Goal: Information Seeking & Learning: Learn about a topic

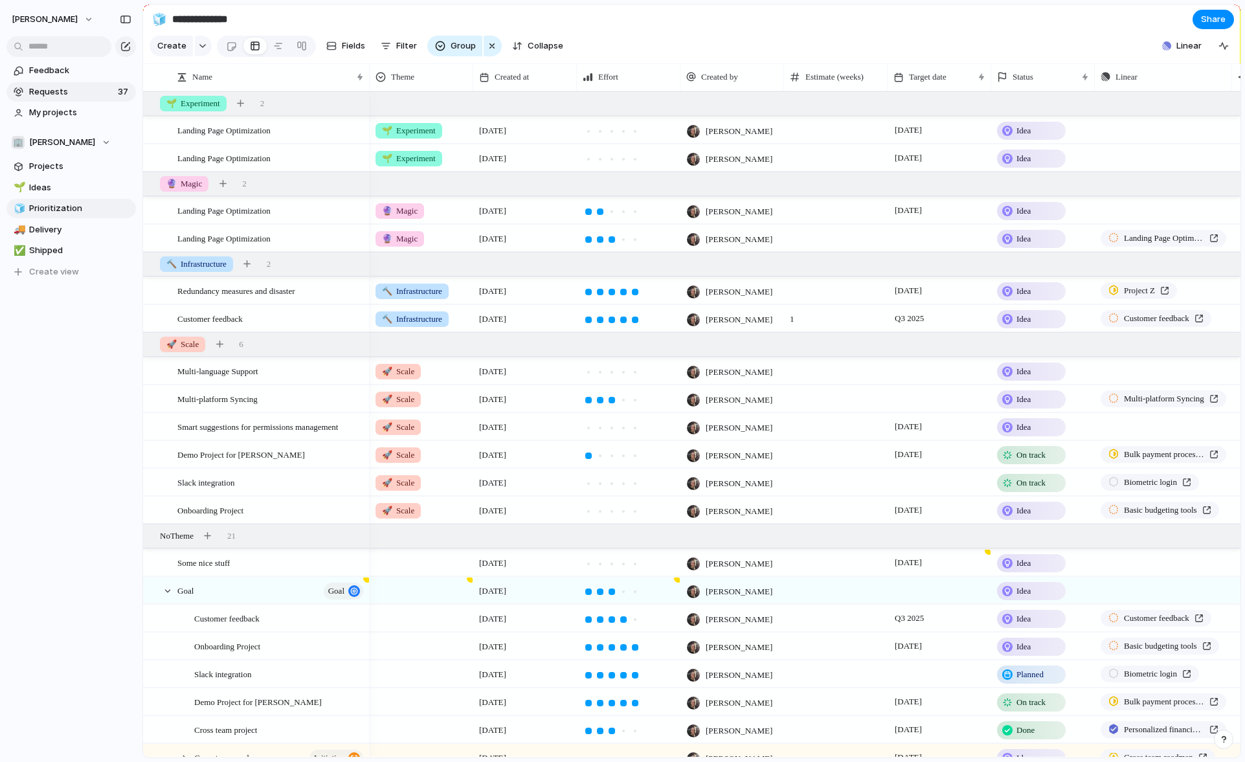
click at [76, 92] on span "Requests" at bounding box center [71, 91] width 85 height 13
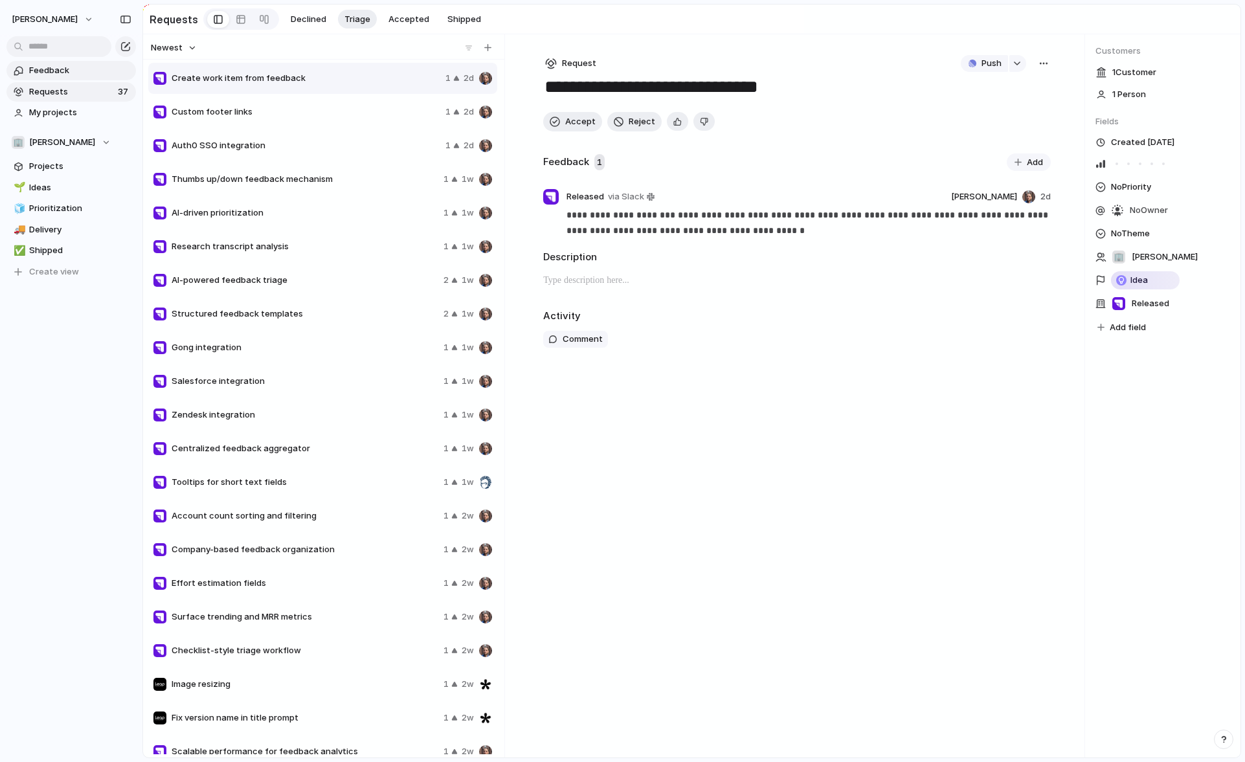
click at [65, 71] on span "Feedback" at bounding box center [80, 70] width 102 height 13
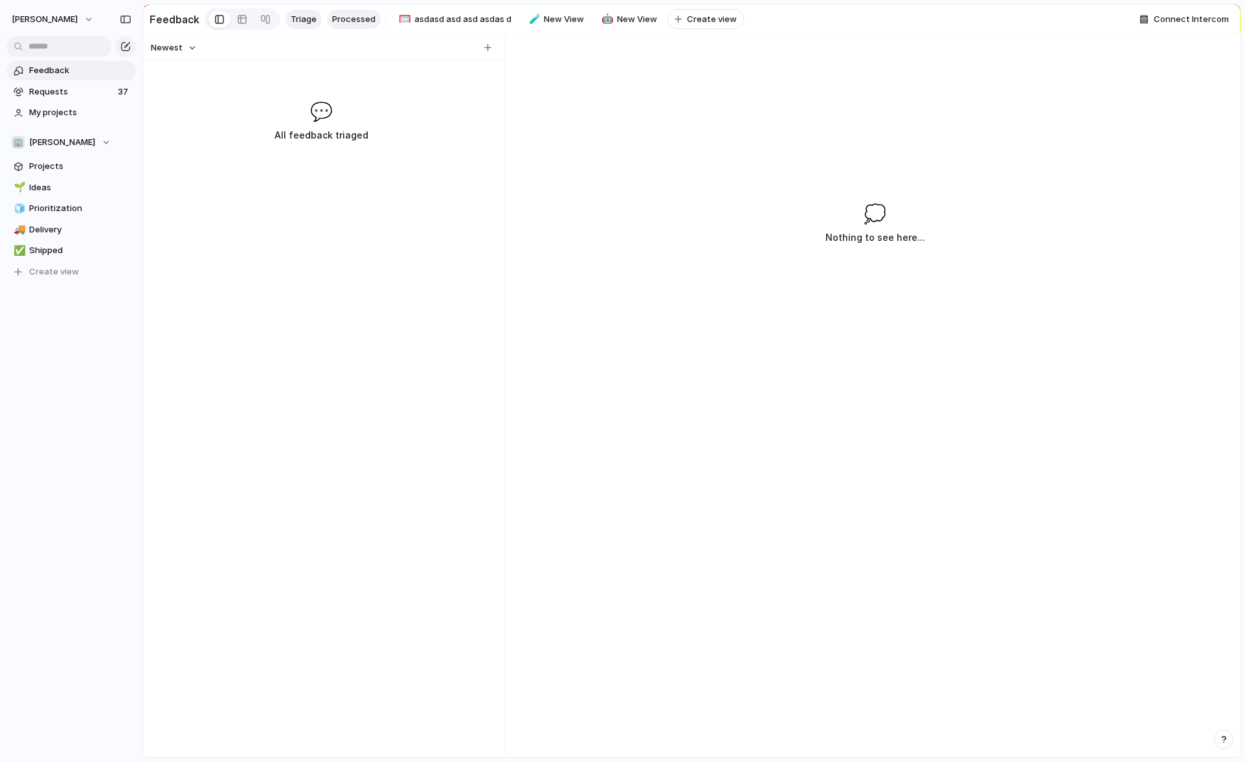
click at [357, 19] on span "Processed" at bounding box center [353, 19] width 43 height 13
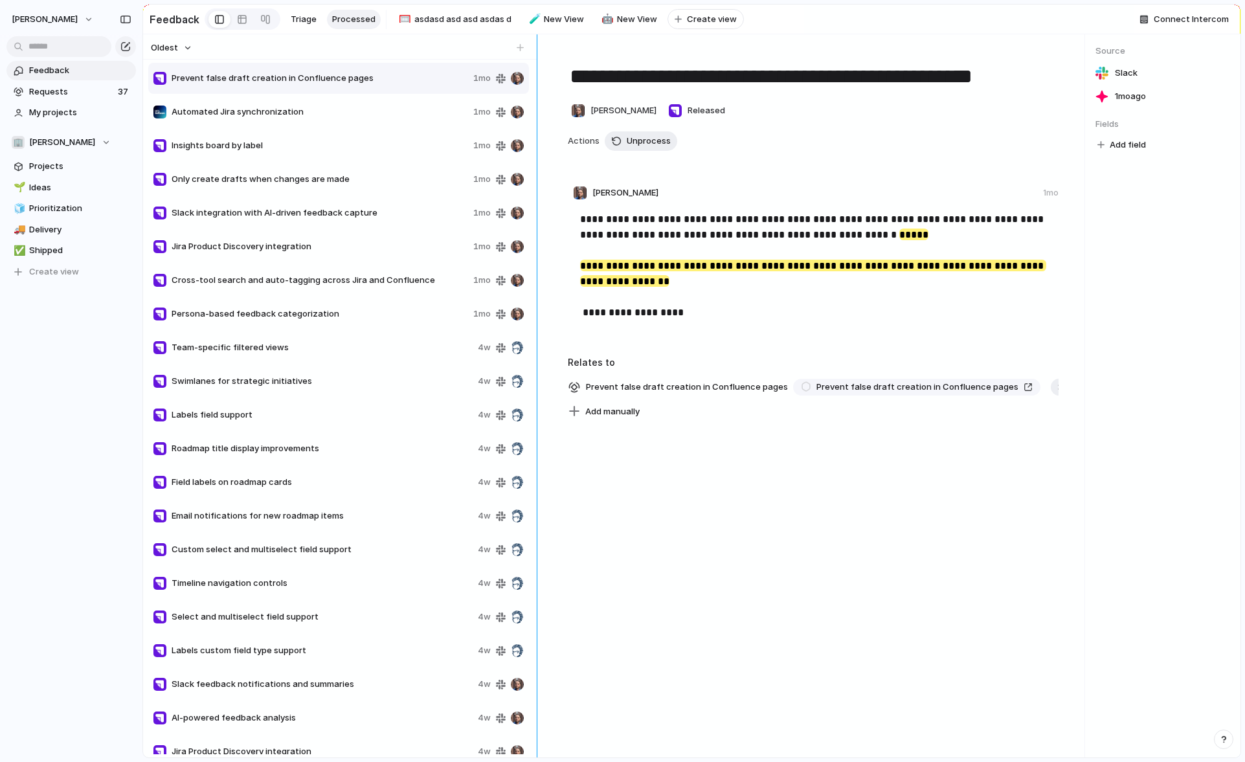
drag, startPoint x: 508, startPoint y: 142, endPoint x: 636, endPoint y: 181, distance: 133.3
click at [636, 181] on div "Oldest Prevent false draft creation in Confluence pages 1mo Automated Jira sync…" at bounding box center [691, 395] width 1097 height 723
click at [285, 321] on div "Persona-based feedback categorization 1mo" at bounding box center [338, 313] width 381 height 31
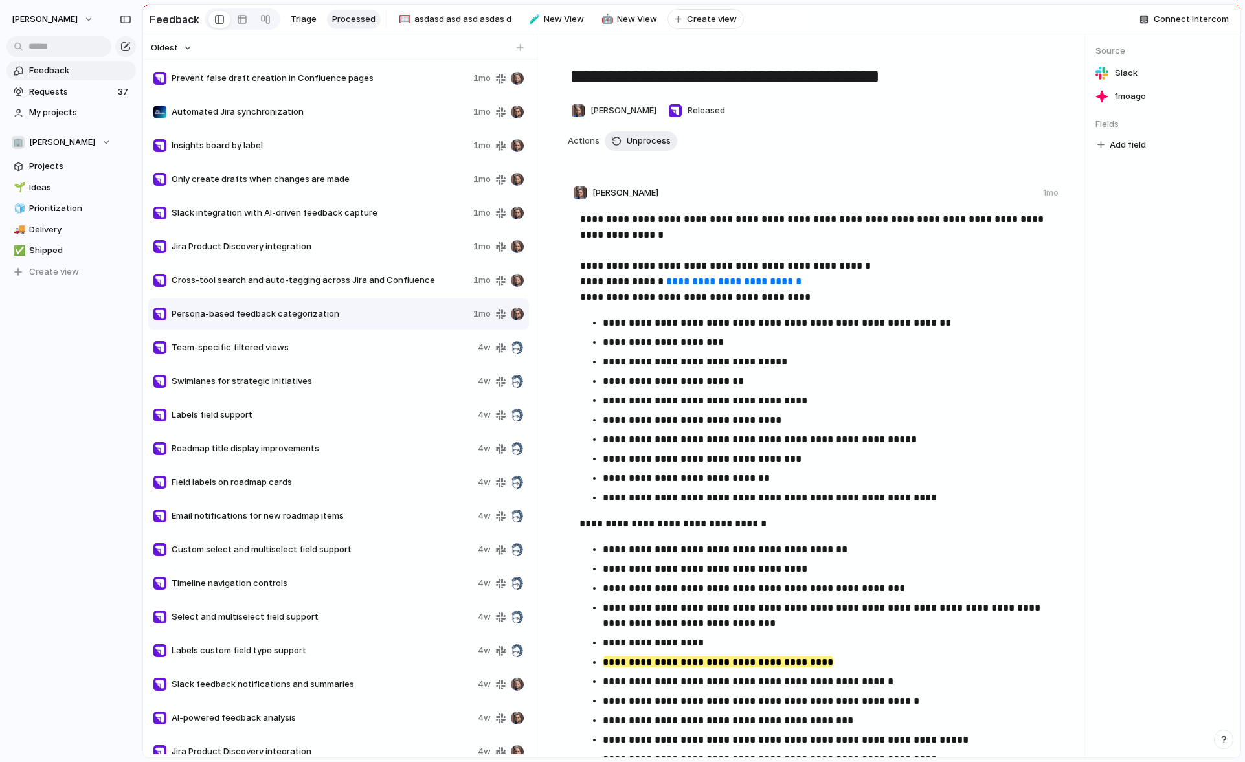
click at [296, 295] on div "Cross-tool search and auto-tagging across [GEOGRAPHIC_DATA] and Confluence 1mo" at bounding box center [338, 280] width 381 height 31
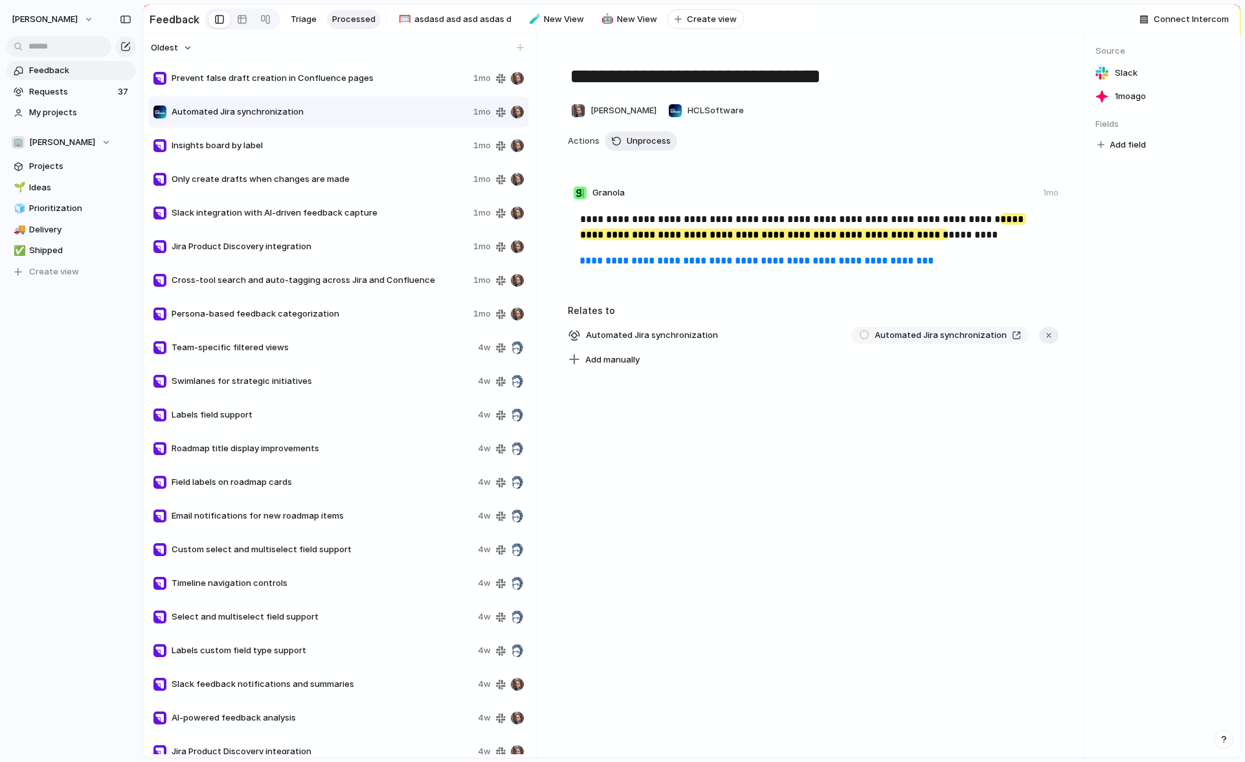
click at [352, 350] on span "Team-specific filtered views" at bounding box center [322, 347] width 301 height 13
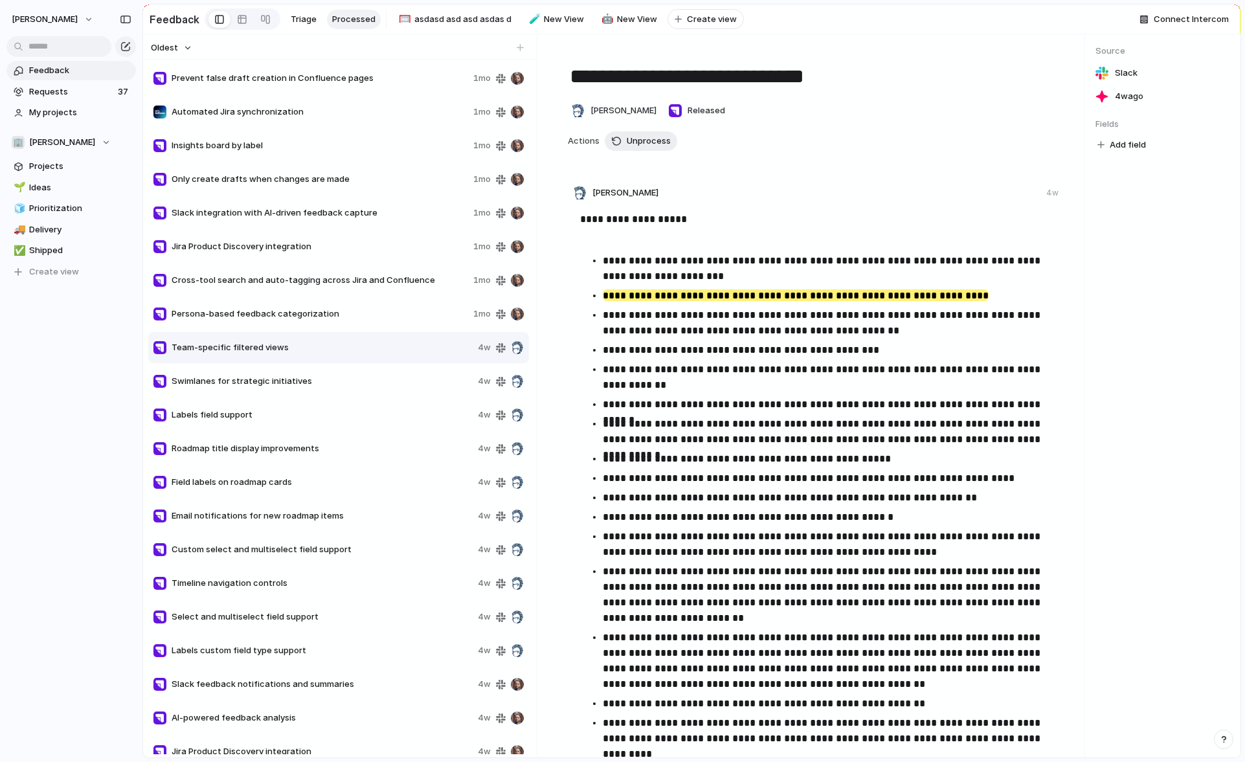
click at [359, 453] on span "Roadmap title display improvements" at bounding box center [322, 448] width 301 height 13
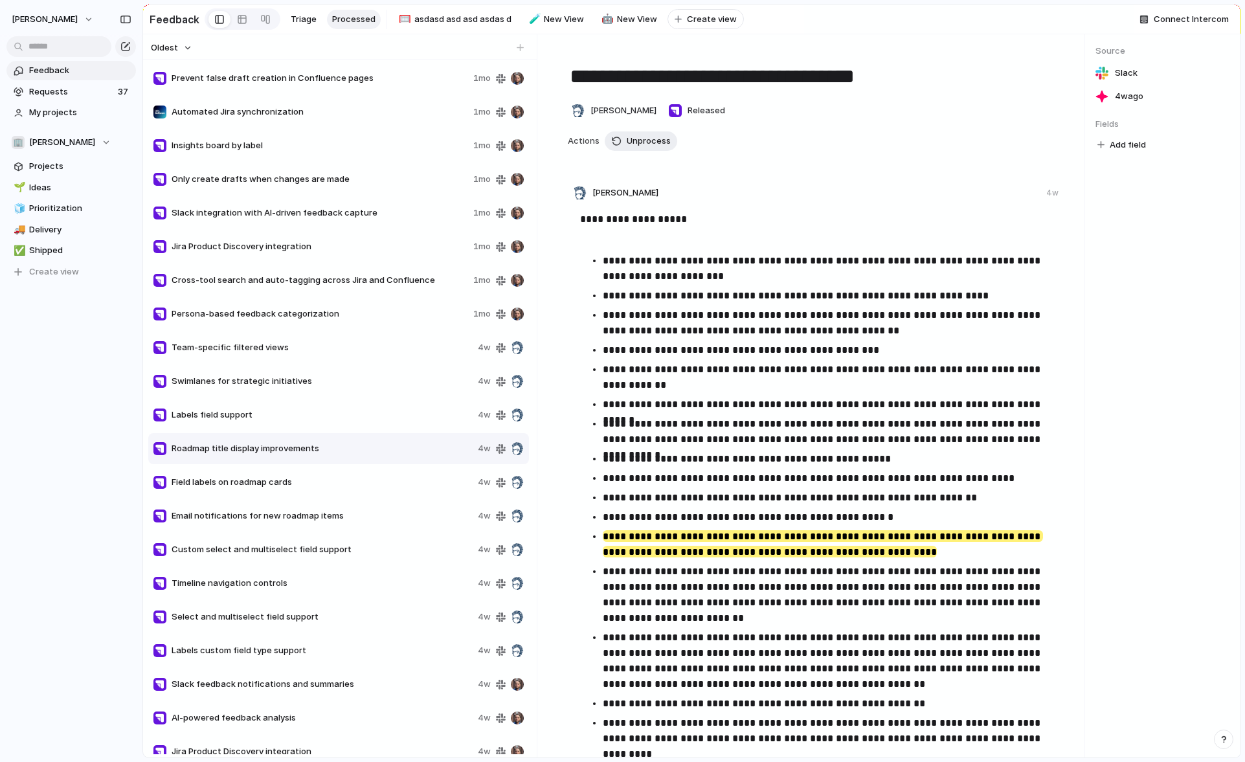
click at [346, 543] on span "Custom select and multiselect field support" at bounding box center [322, 549] width 301 height 13
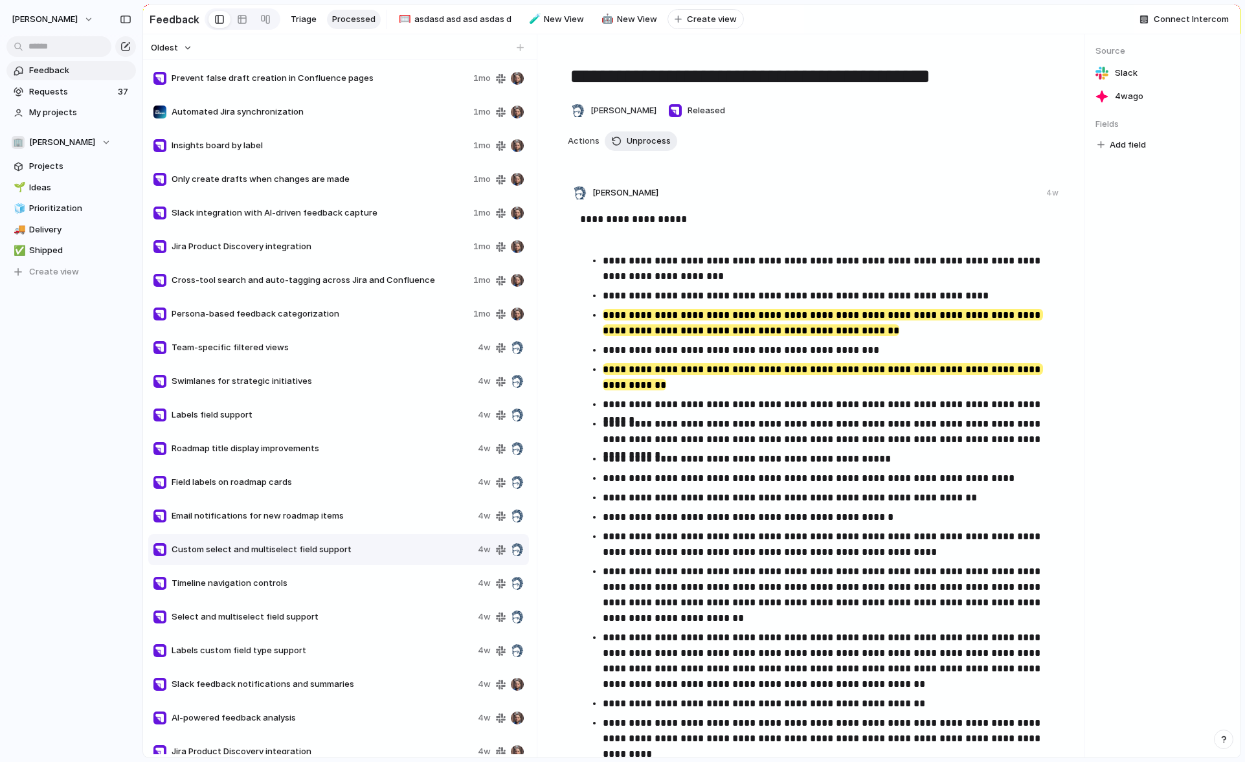
click at [355, 497] on div "Field labels on roadmap cards 4w" at bounding box center [338, 482] width 381 height 31
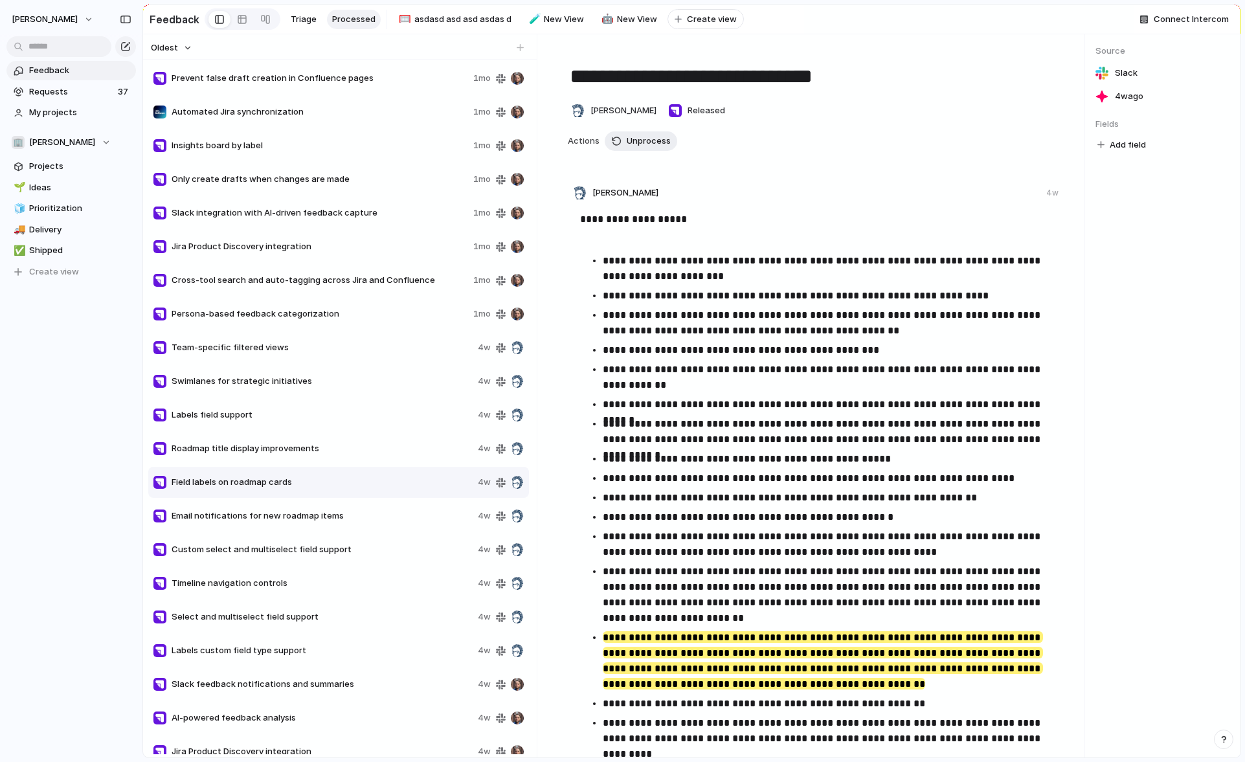
click at [370, 406] on div "Labels field support 4w" at bounding box center [338, 414] width 381 height 31
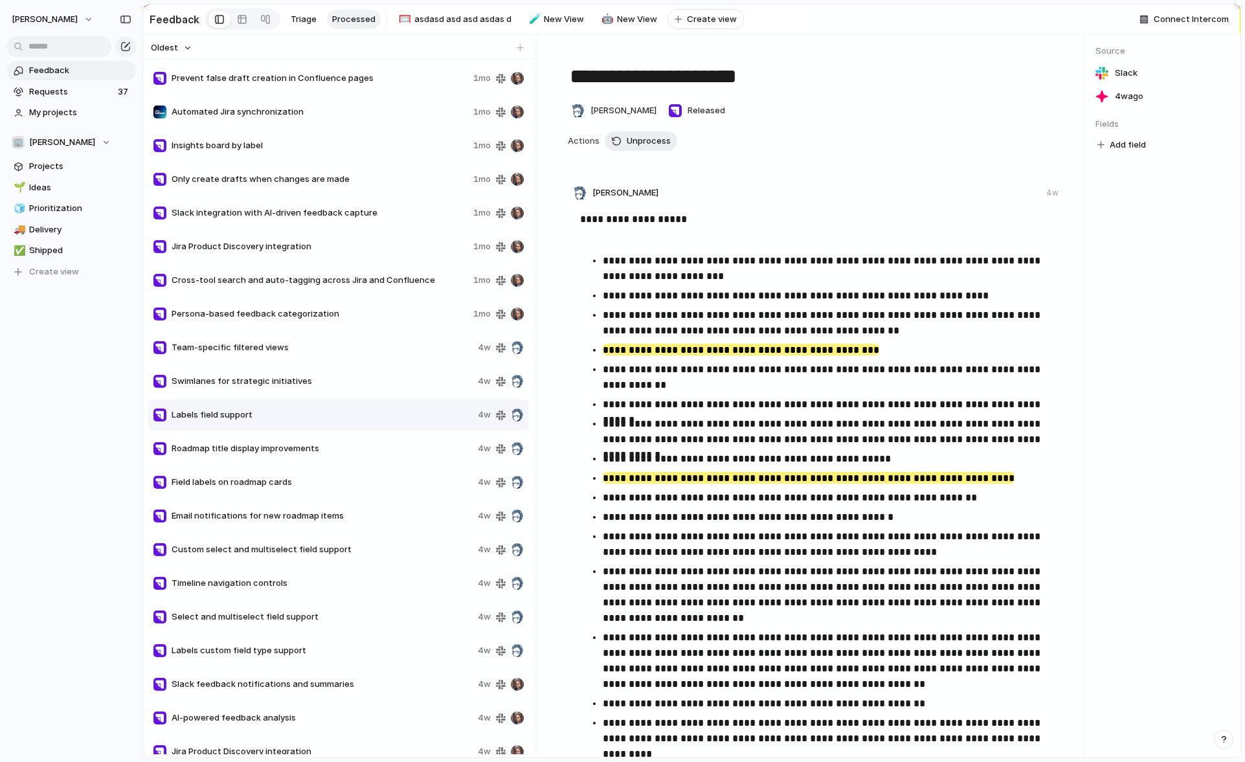
click at [335, 318] on span "Persona-based feedback categorization" at bounding box center [320, 313] width 296 height 13
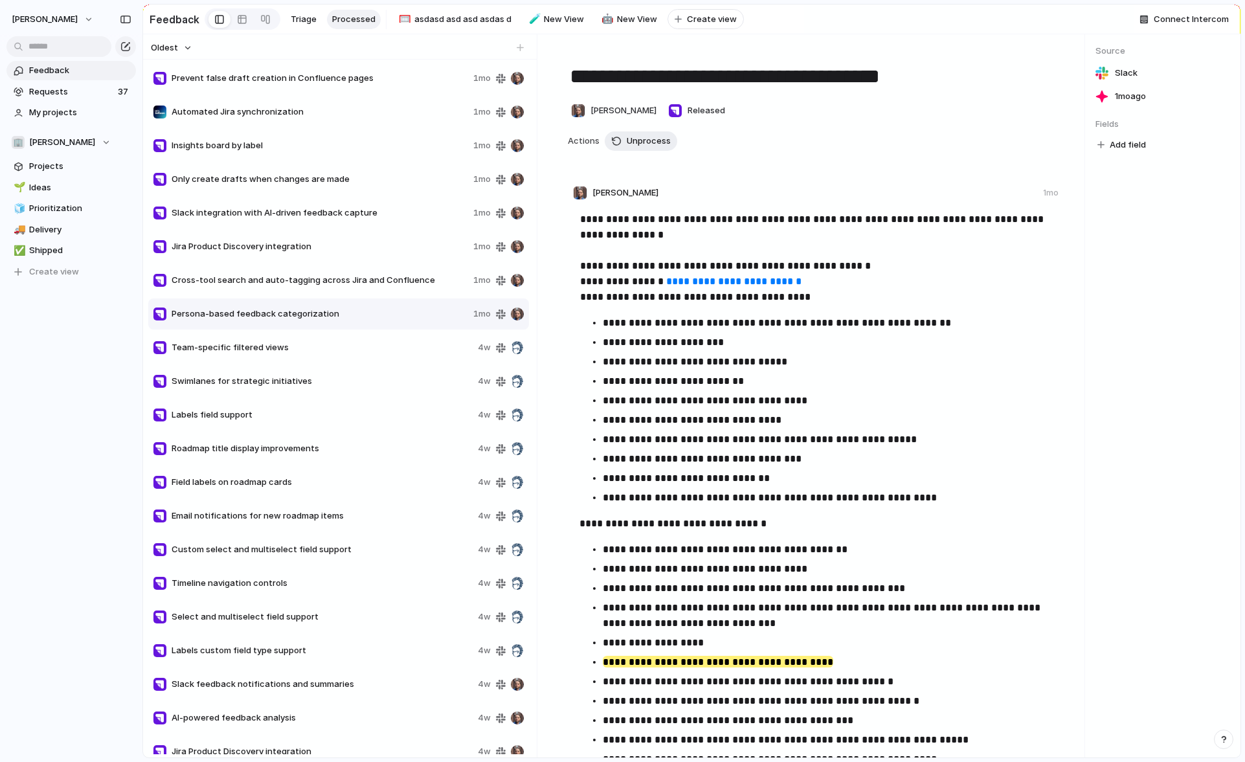
click at [337, 281] on span "Cross-tool search and auto-tagging across Jira and Confluence" at bounding box center [320, 280] width 296 height 13
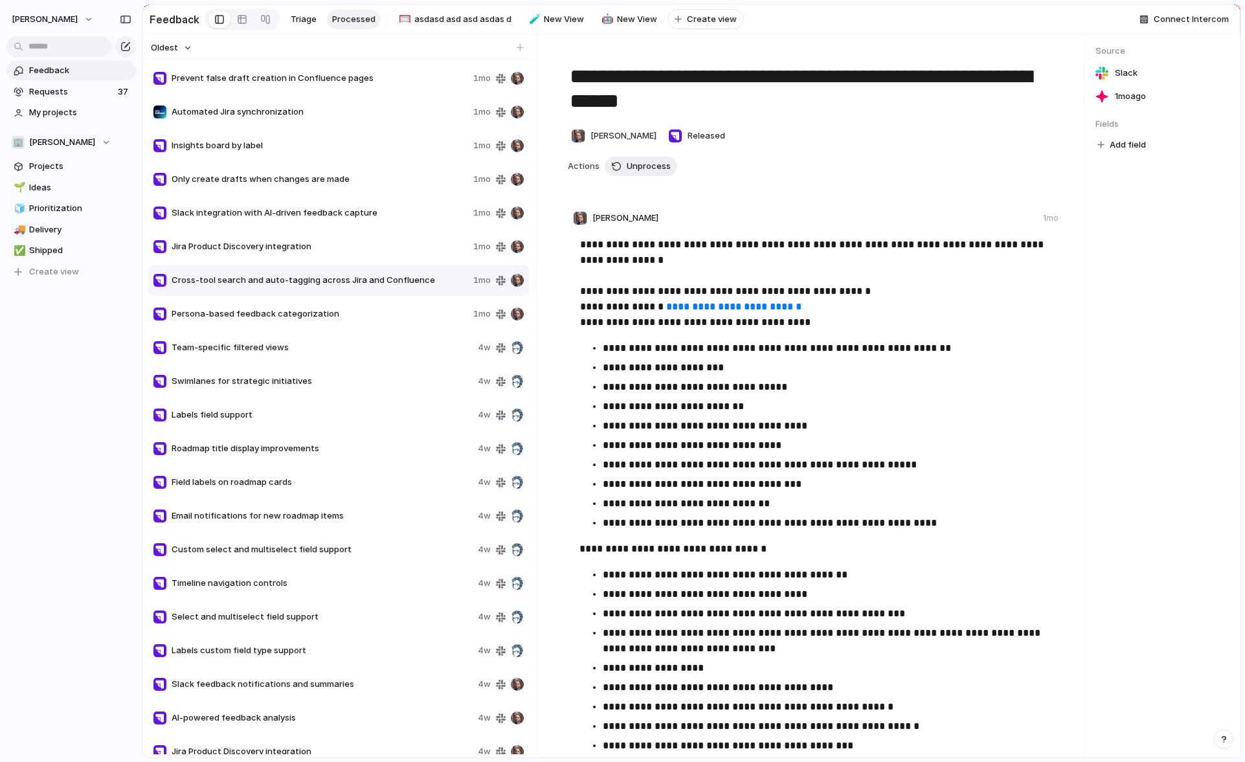
click at [331, 232] on div "Jira Product Discovery integration 1mo" at bounding box center [338, 246] width 381 height 31
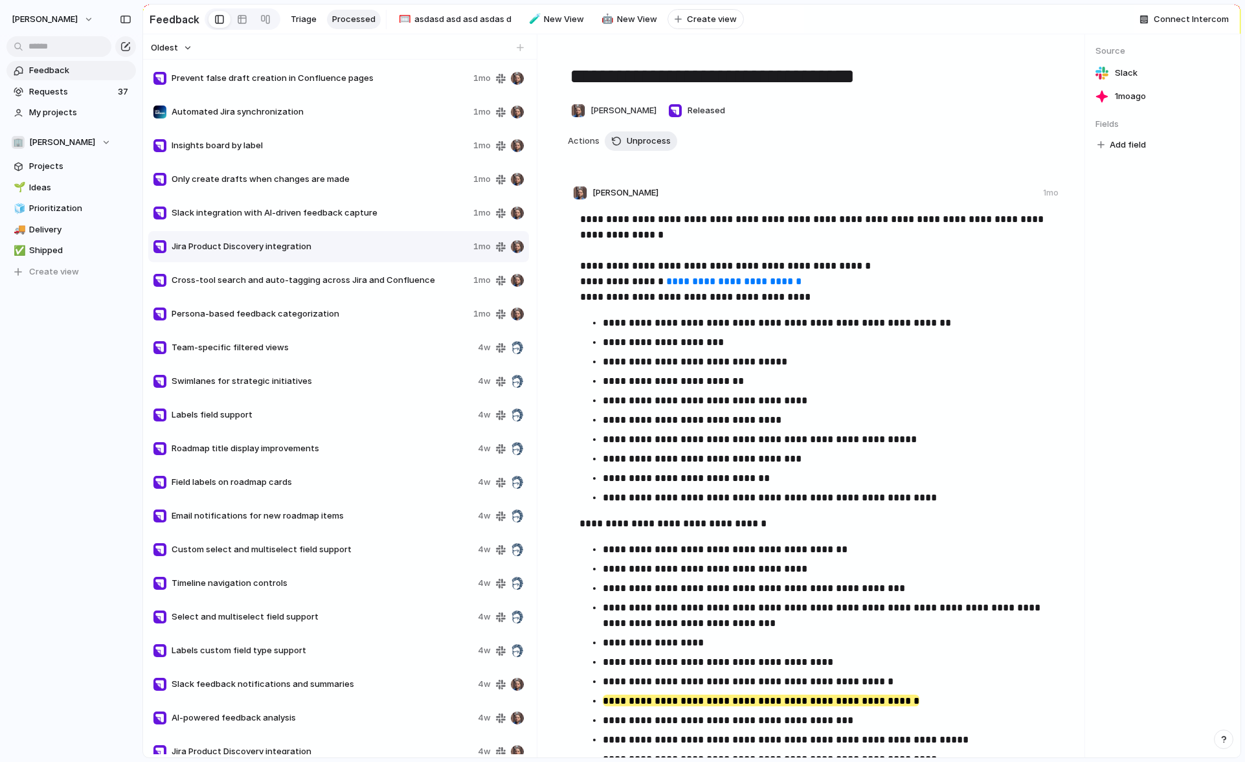
click at [968, 452] on p "**********" at bounding box center [826, 459] width 446 height 16
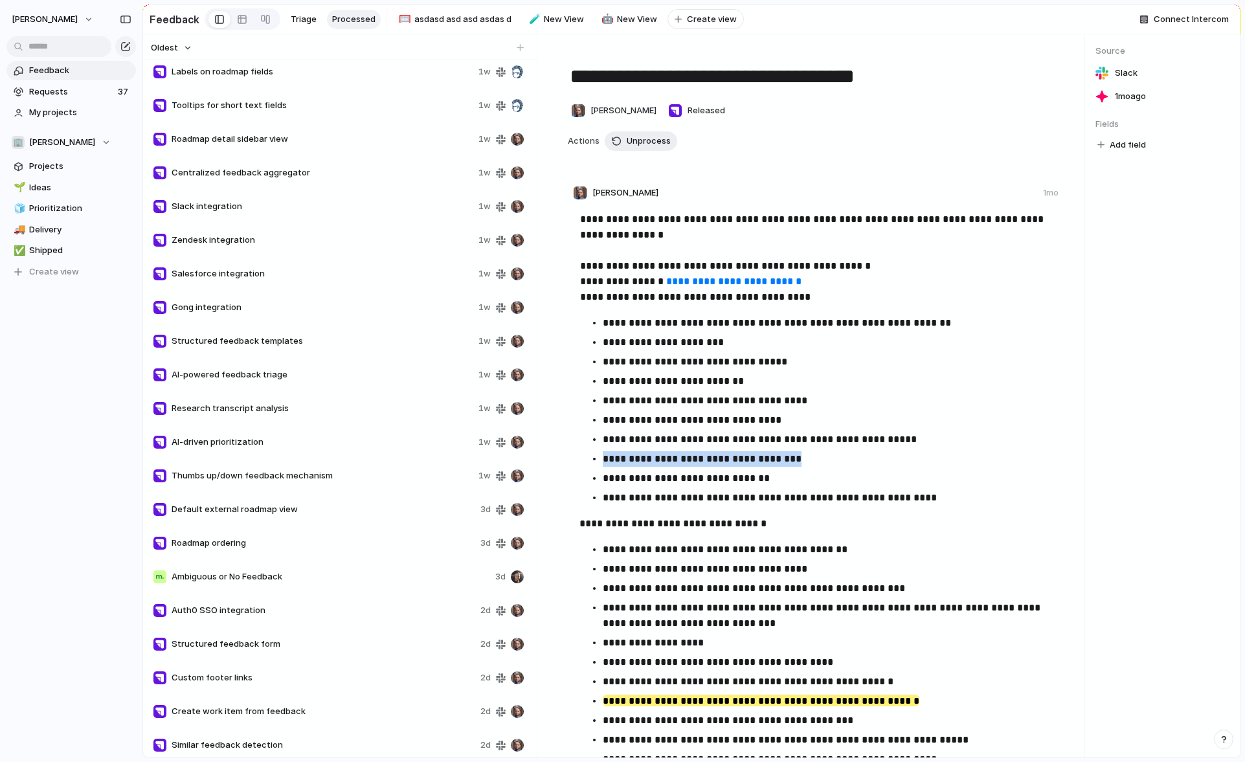
scroll to position [1226, 0]
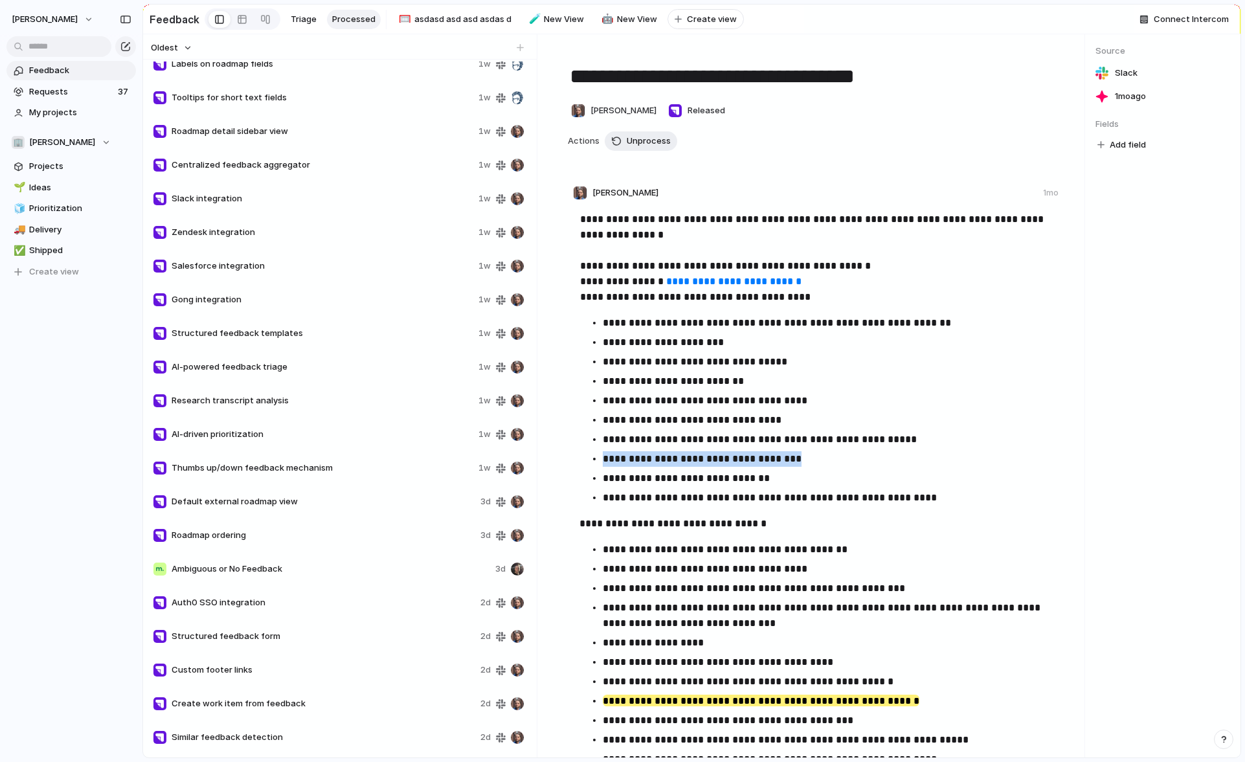
click at [188, 572] on span "Ambiguous or No Feedback" at bounding box center [331, 569] width 318 height 13
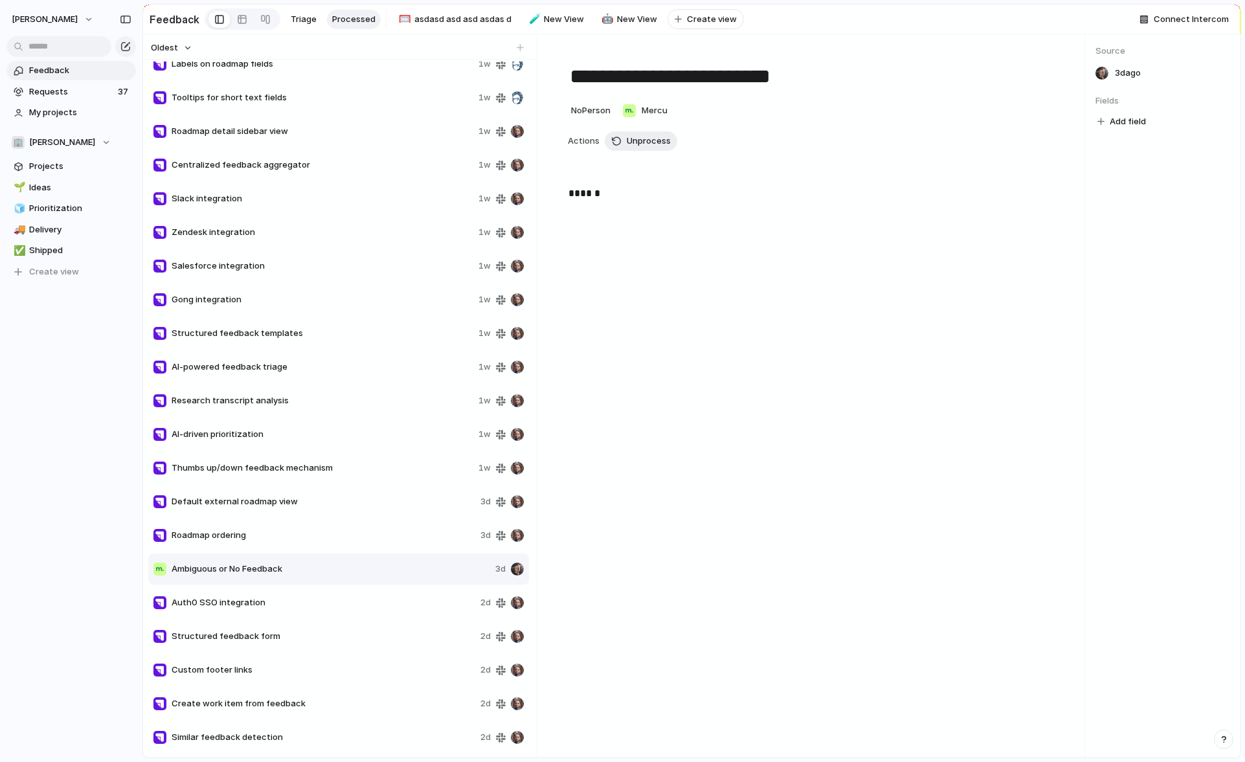
click at [209, 515] on div "Default external roadmap view 3d" at bounding box center [338, 501] width 381 height 31
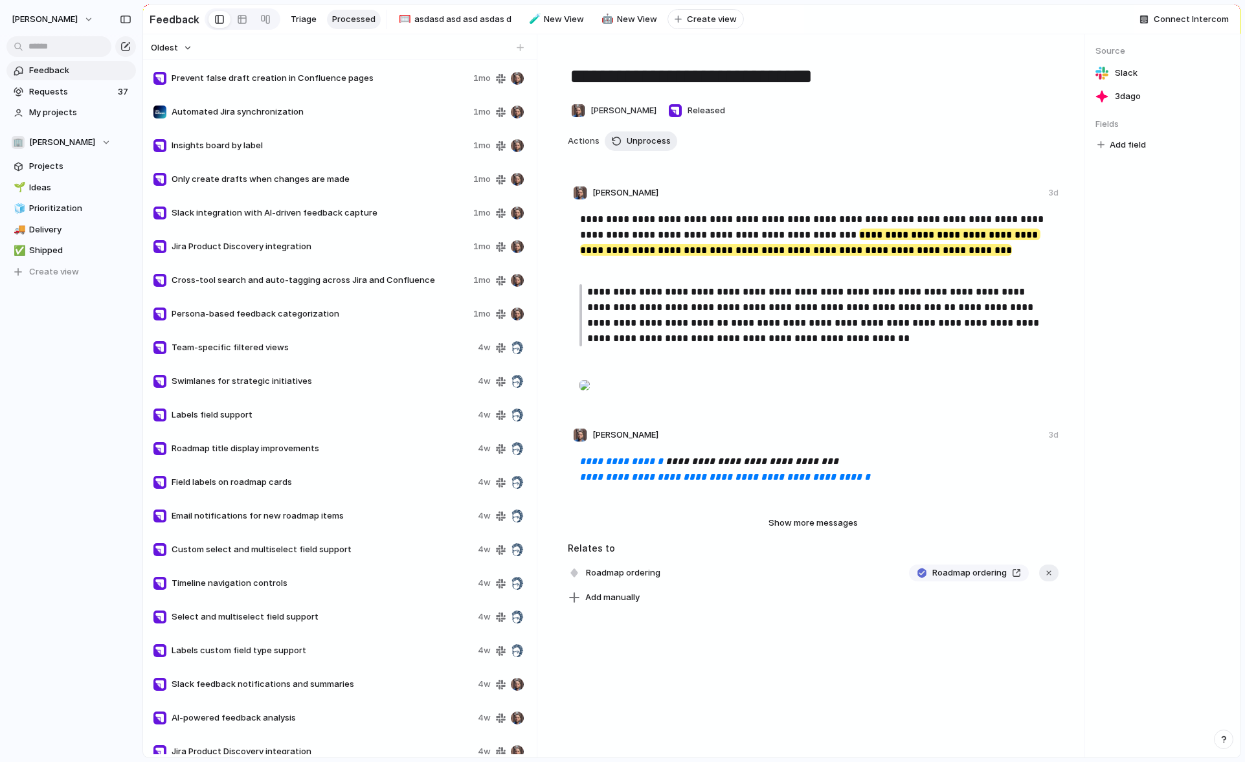
click at [224, 484] on span "Field labels on roadmap cards" at bounding box center [322, 482] width 301 height 13
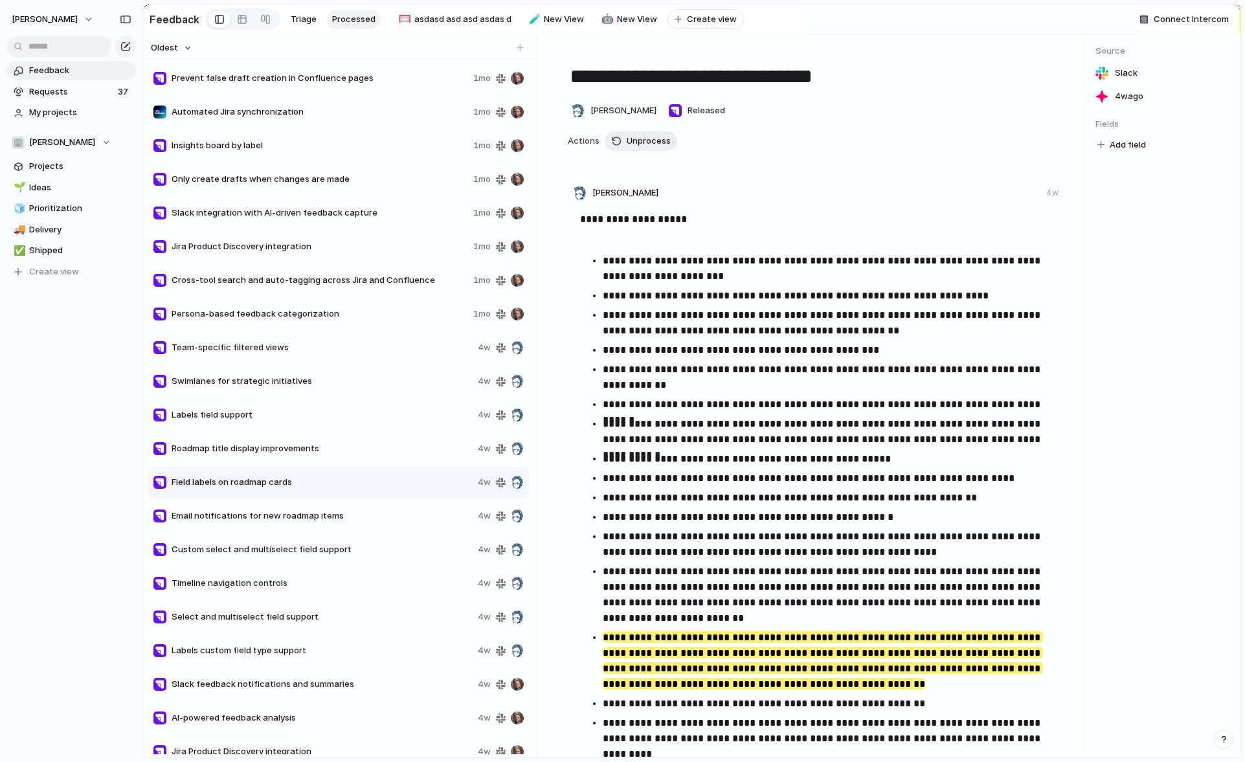
click at [245, 437] on div "Roadmap title display improvements 4w" at bounding box center [338, 448] width 381 height 31
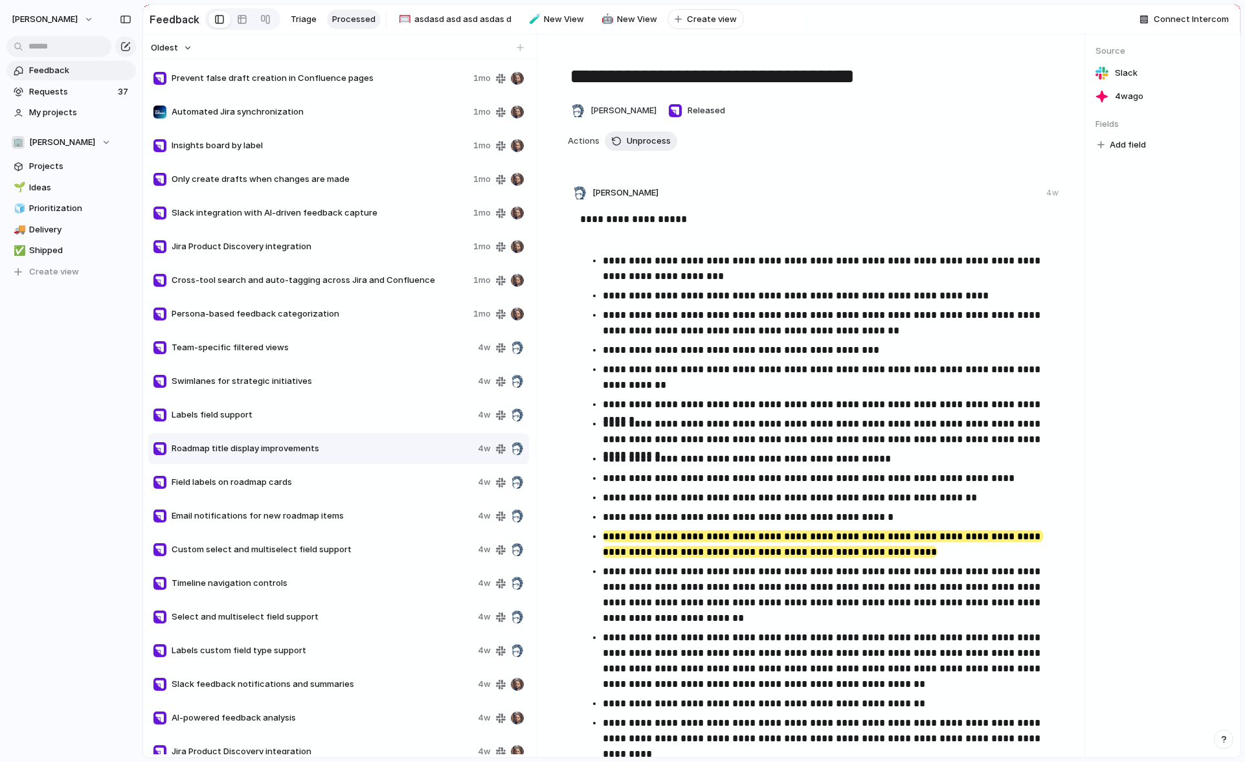
click at [245, 366] on div "Swimlanes for strategic initiatives 4w" at bounding box center [338, 381] width 381 height 31
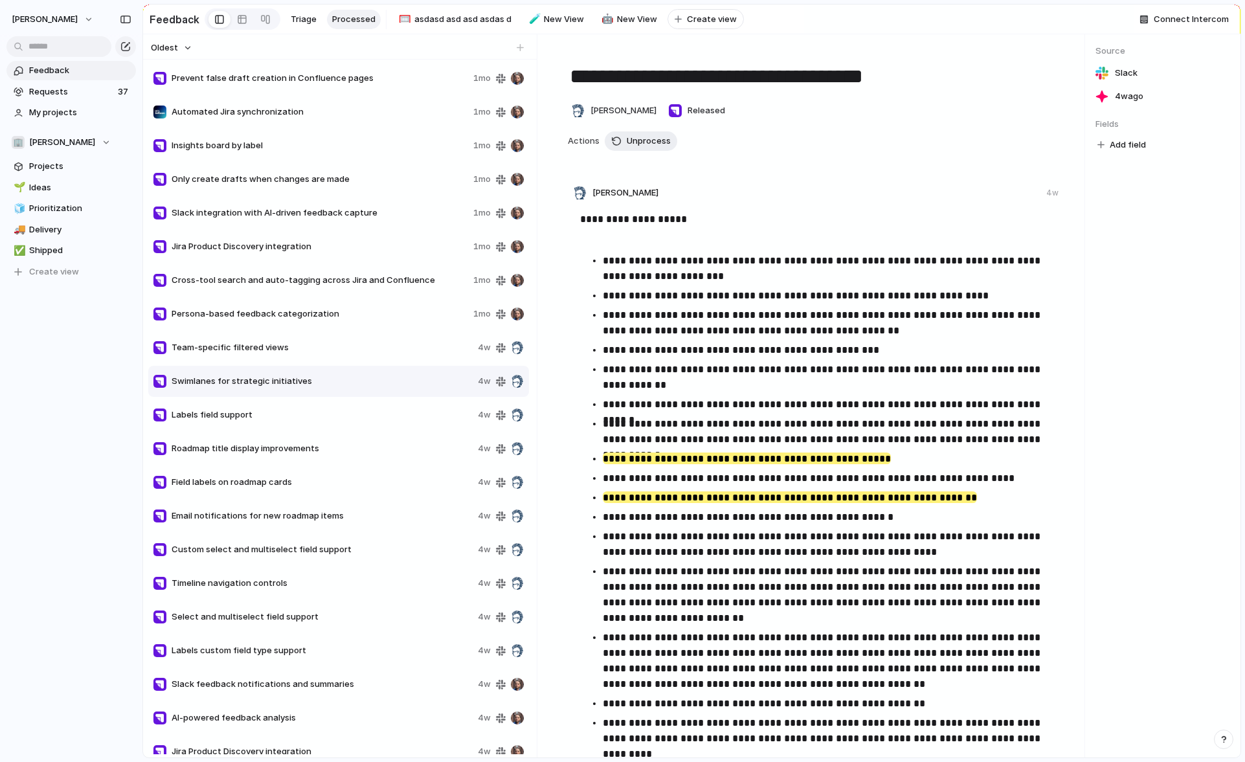
click at [245, 304] on div "Persona-based feedback categorization 1mo" at bounding box center [338, 313] width 381 height 31
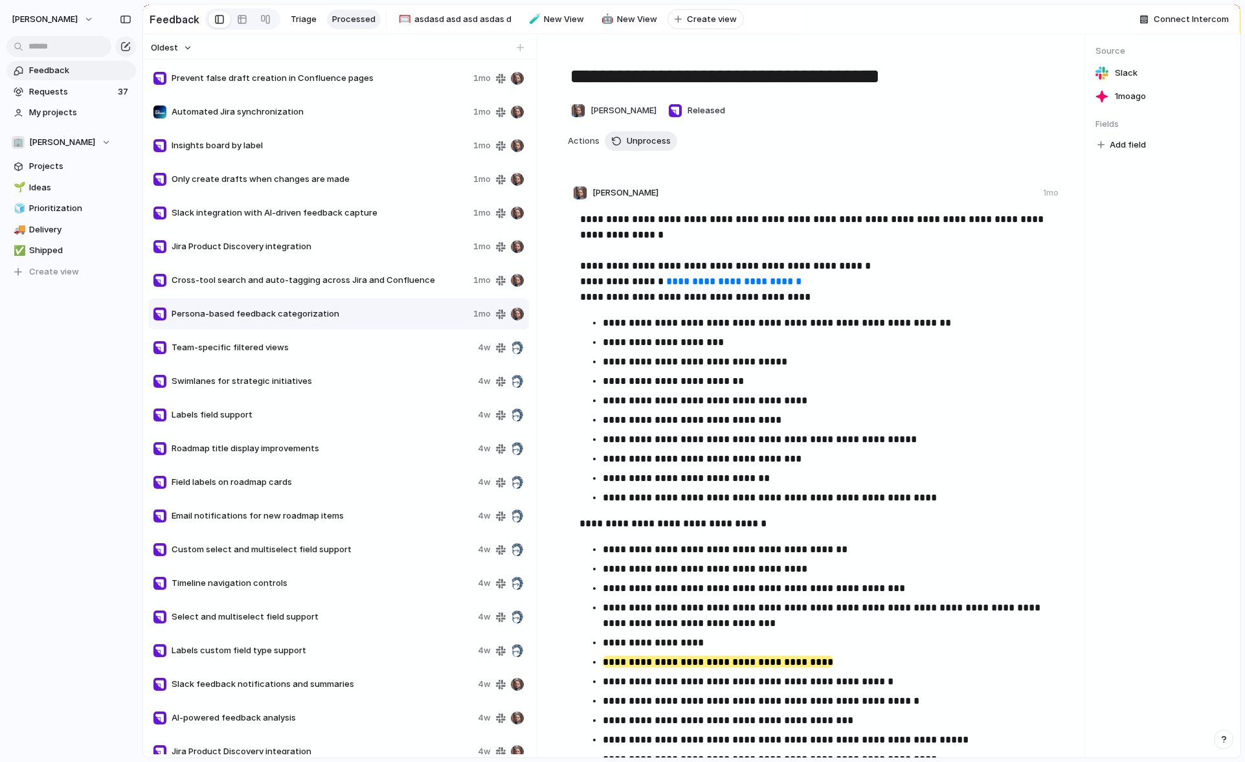
click at [244, 278] on span "Cross-tool search and auto-tagging across Jira and Confluence" at bounding box center [320, 280] width 296 height 13
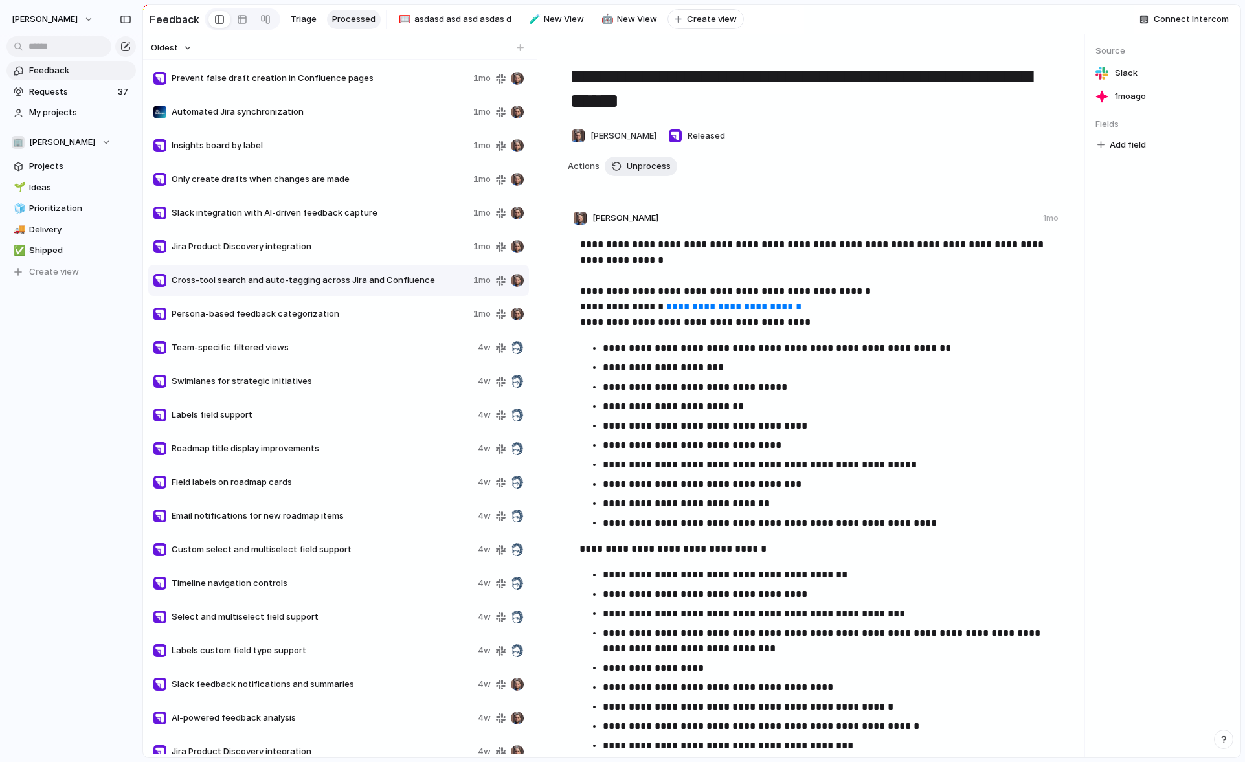
click at [262, 258] on div "Jira Product Discovery integration 1mo" at bounding box center [338, 246] width 381 height 31
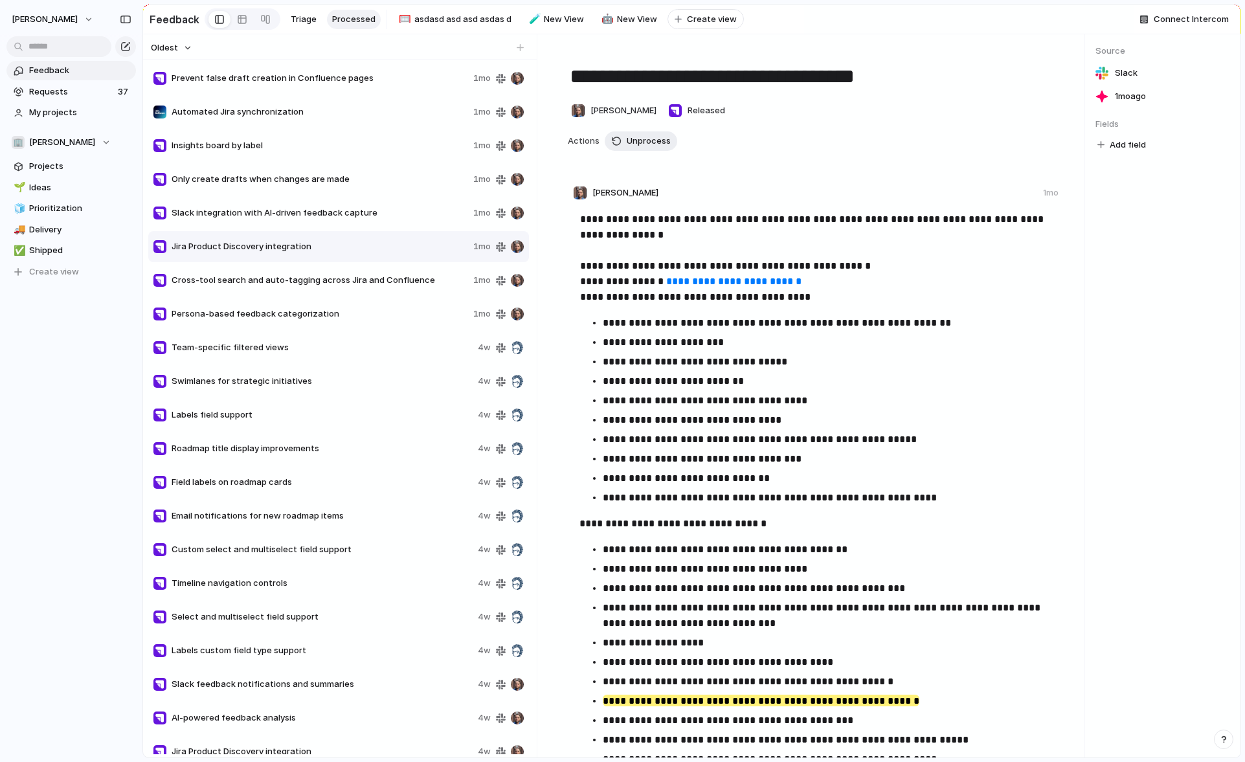
click at [318, 227] on div "Slack integration with AI-driven feedback capture 1mo" at bounding box center [338, 212] width 381 height 31
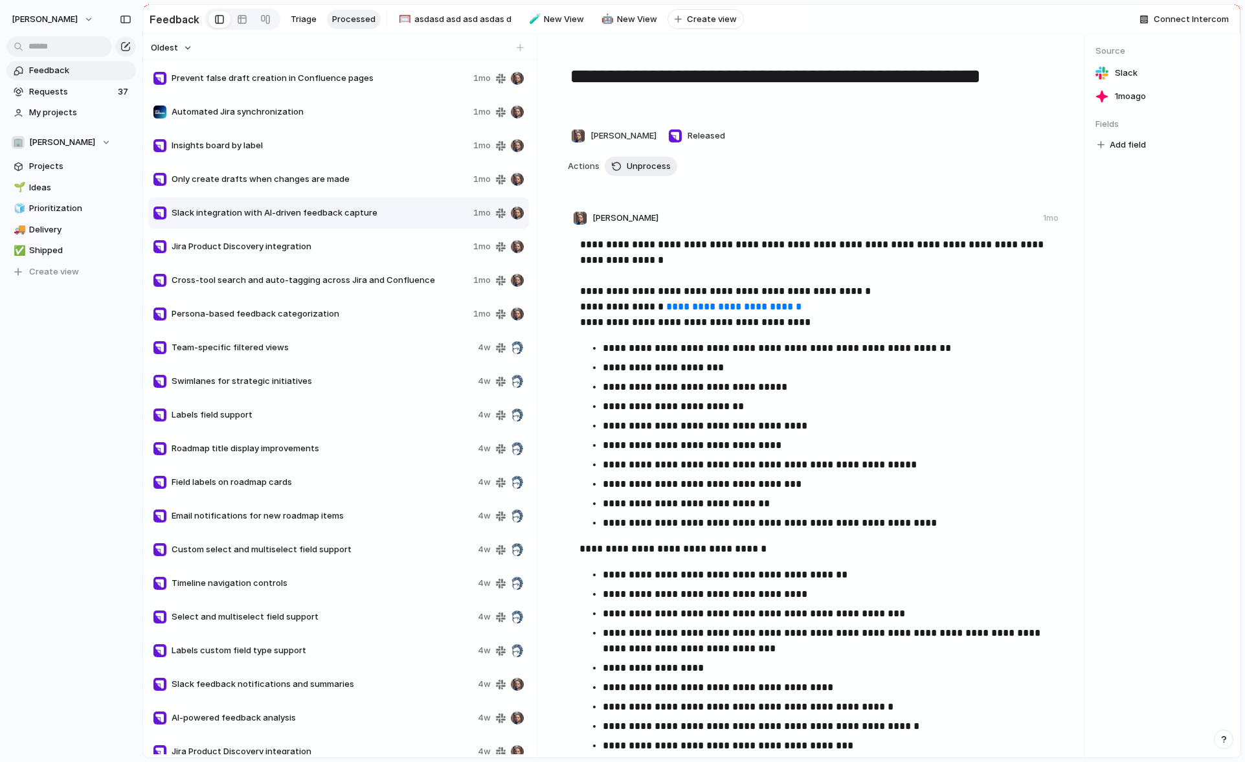
click at [310, 294] on div "Cross-tool search and auto-tagging across [GEOGRAPHIC_DATA] and Confluence 1mo" at bounding box center [338, 280] width 381 height 31
click at [305, 320] on div "Persona-based feedback categorization 1mo" at bounding box center [338, 313] width 381 height 31
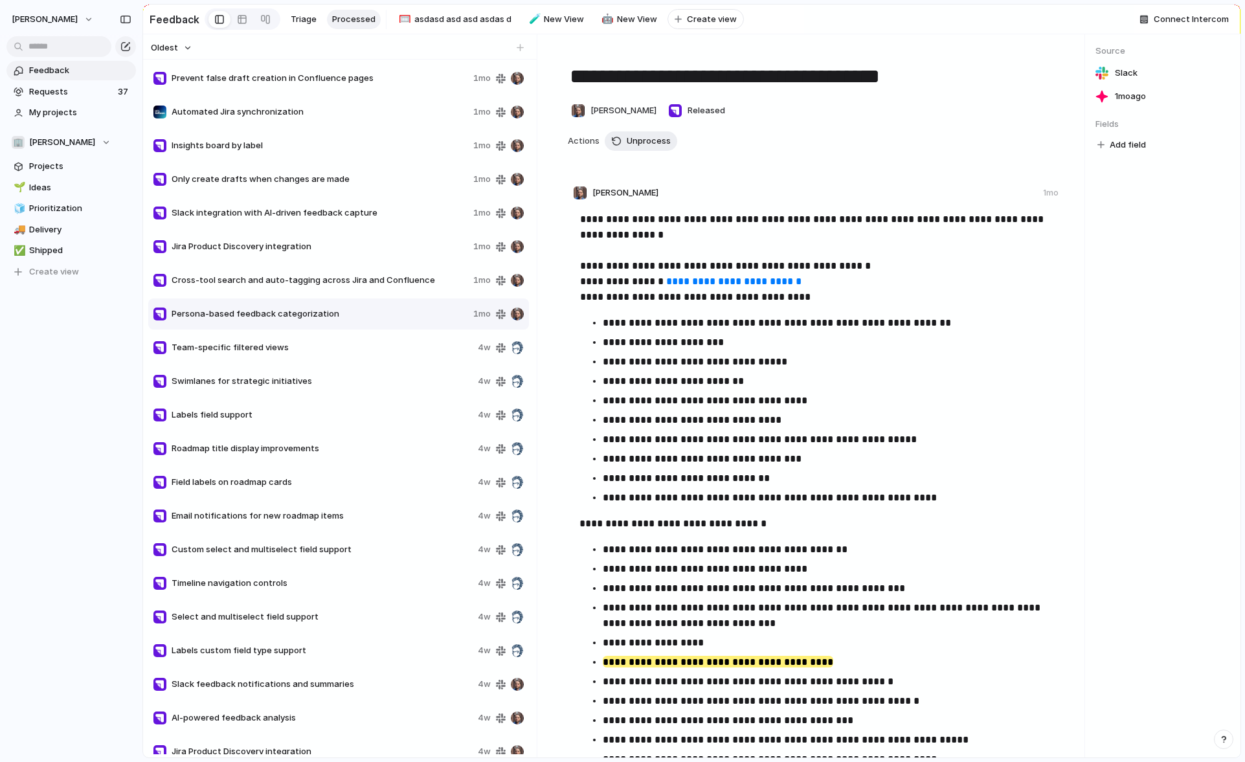
click at [305, 359] on div "Team-specific filtered views 4w" at bounding box center [338, 347] width 381 height 31
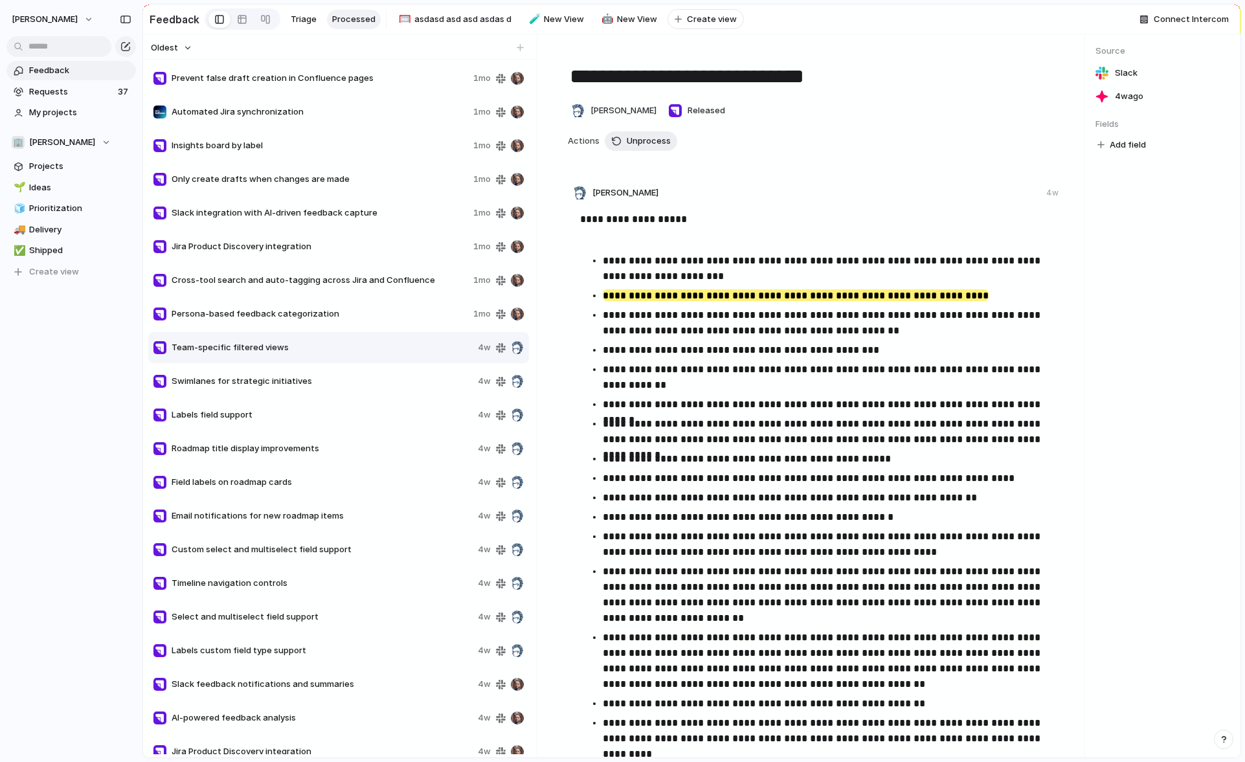
click at [293, 386] on span "Swimlanes for strategic initiatives" at bounding box center [322, 381] width 301 height 13
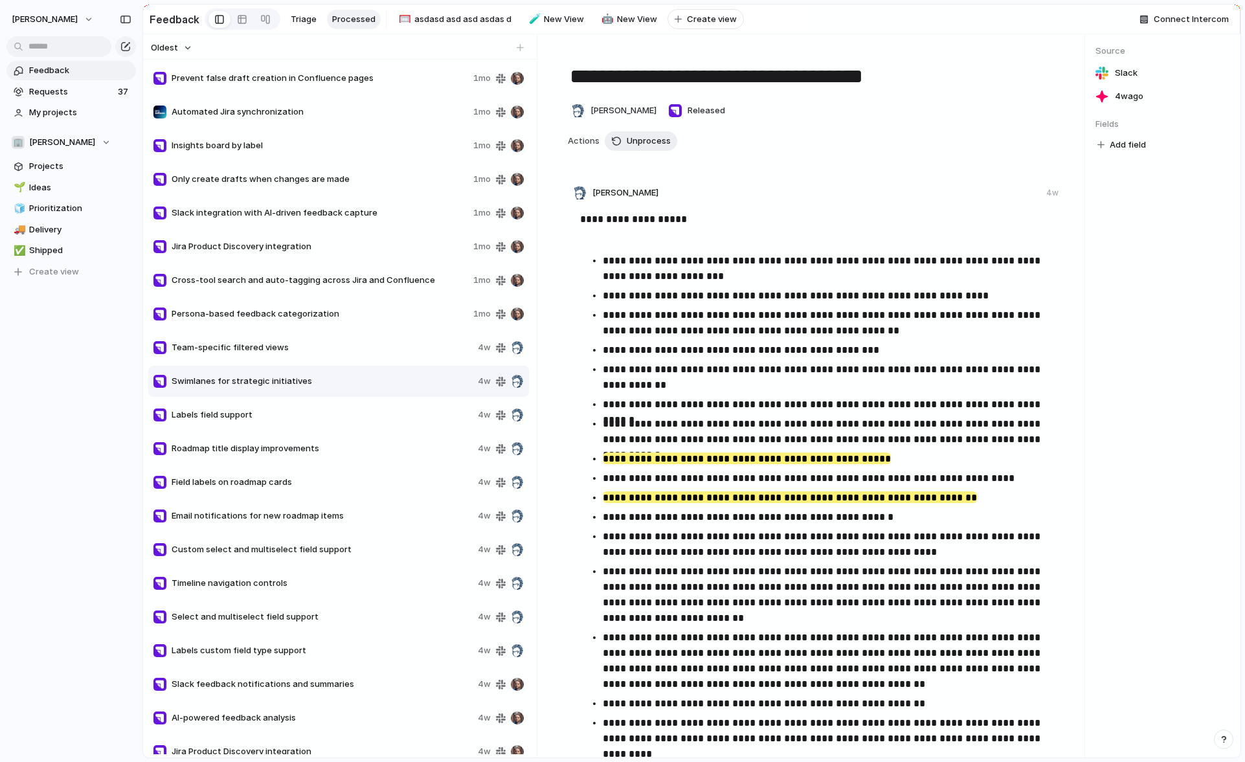
click at [370, 355] on div "Team-specific filtered views 4w" at bounding box center [338, 347] width 381 height 31
type textarea "**********"
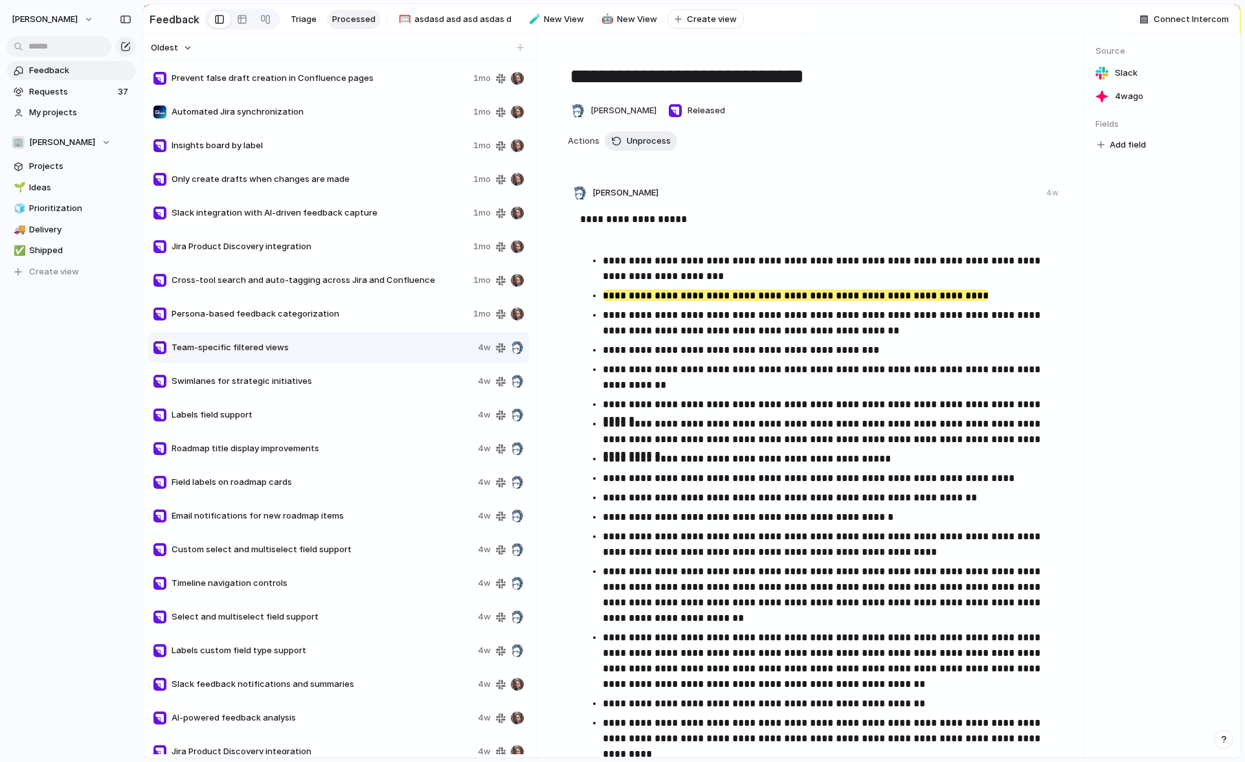
click at [1121, 97] on span "[DATE]" at bounding box center [1129, 96] width 28 height 13
